Goal: Task Accomplishment & Management: Use online tool/utility

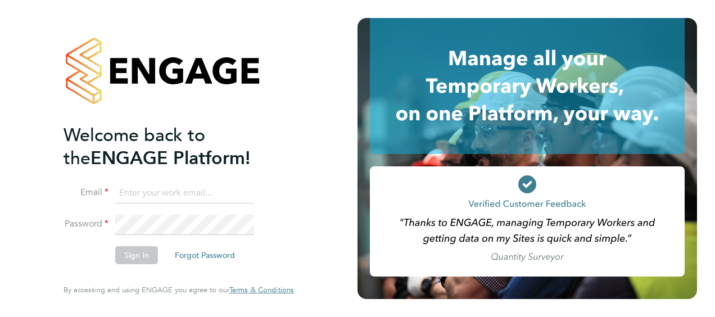
type input "amy.ingram@vistry.co.uk"
click at [148, 252] on button "Sign In" at bounding box center [136, 255] width 43 height 18
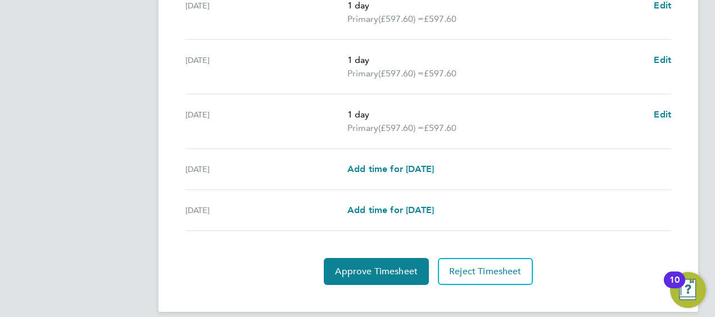
scroll to position [480, 0]
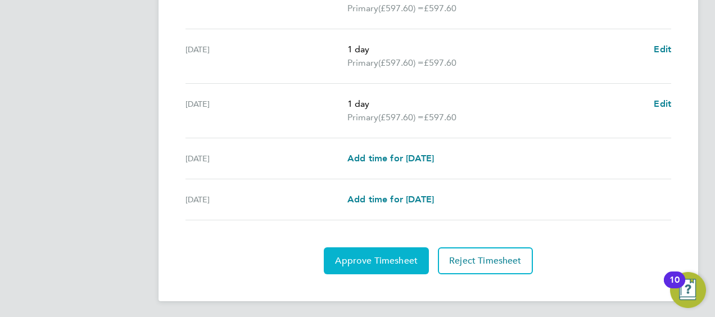
click at [397, 266] on button "Approve Timesheet" at bounding box center [376, 260] width 105 height 27
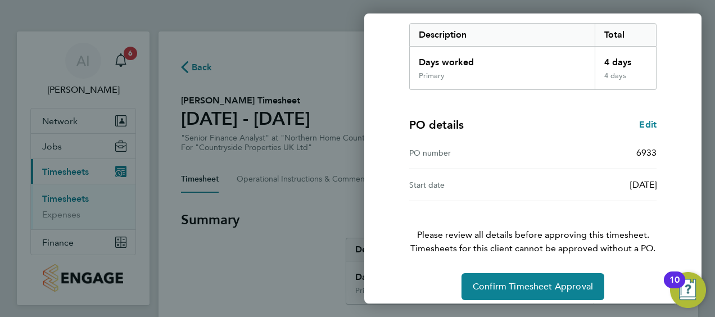
scroll to position [188, 0]
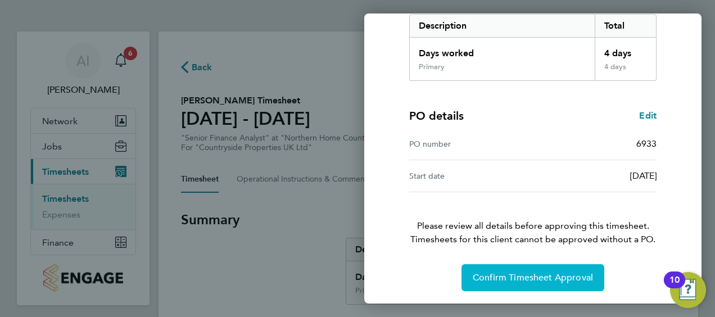
click at [497, 282] on button "Confirm Timesheet Approval" at bounding box center [533, 277] width 143 height 27
